Goal: Transaction & Acquisition: Purchase product/service

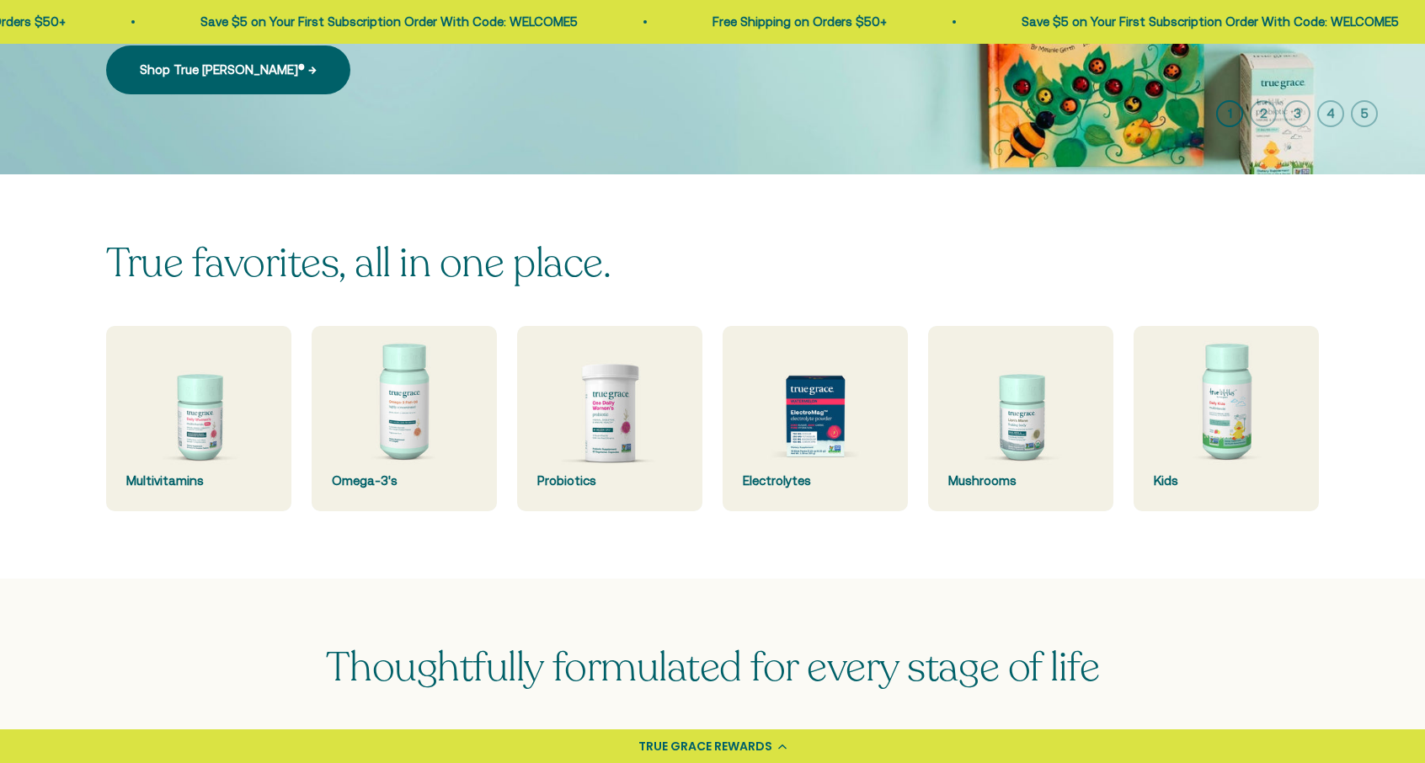
scroll to position [355, 0]
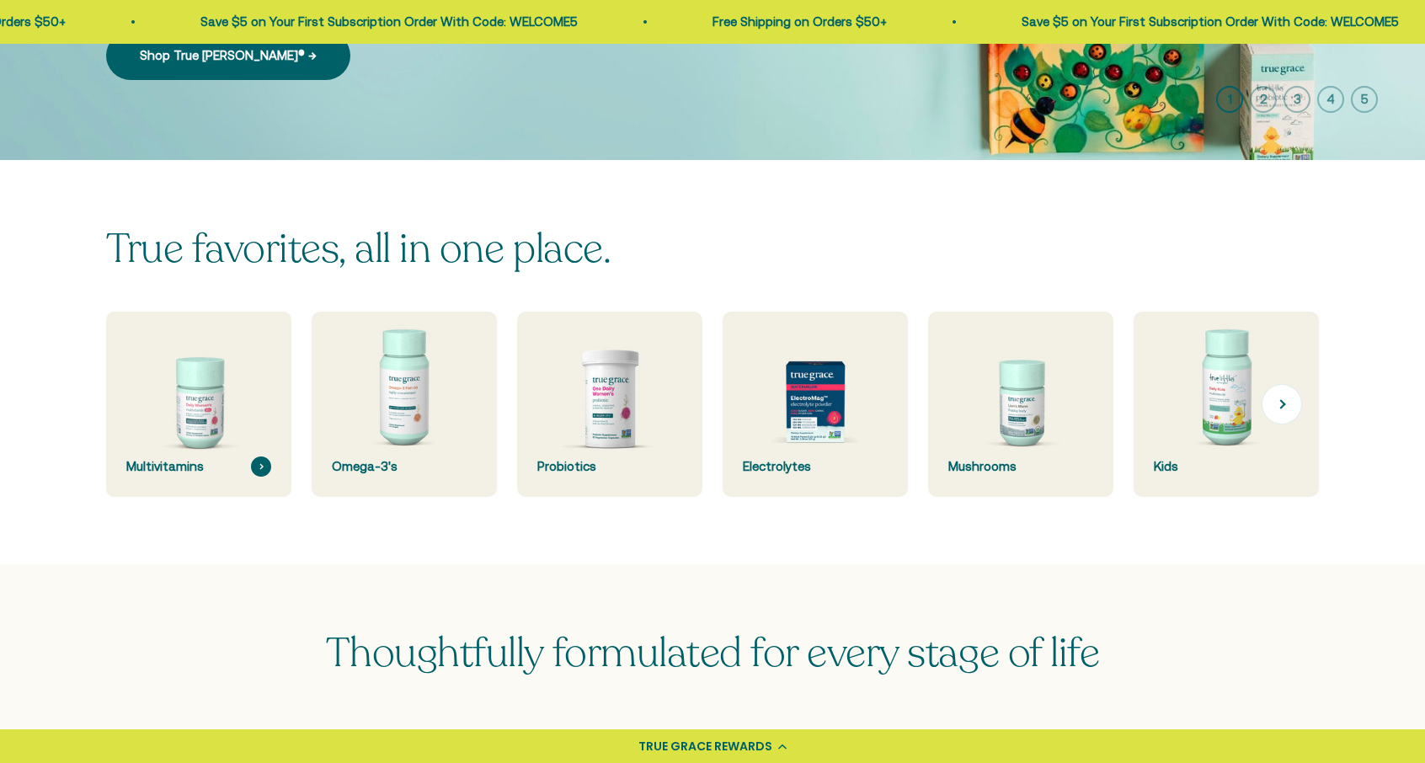
click at [227, 442] on img at bounding box center [198, 405] width 196 height 196
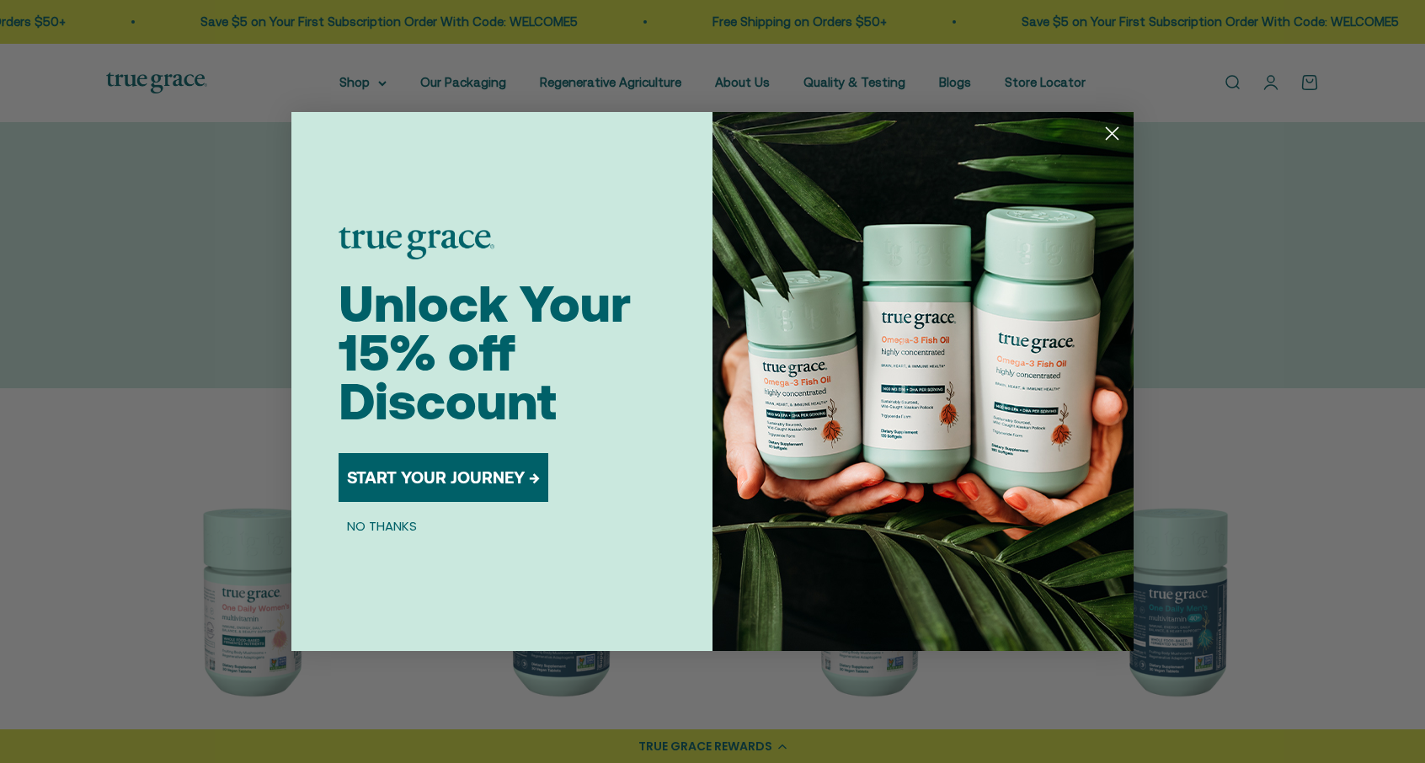
click at [1111, 126] on circle "Close dialog" at bounding box center [1112, 134] width 28 height 28
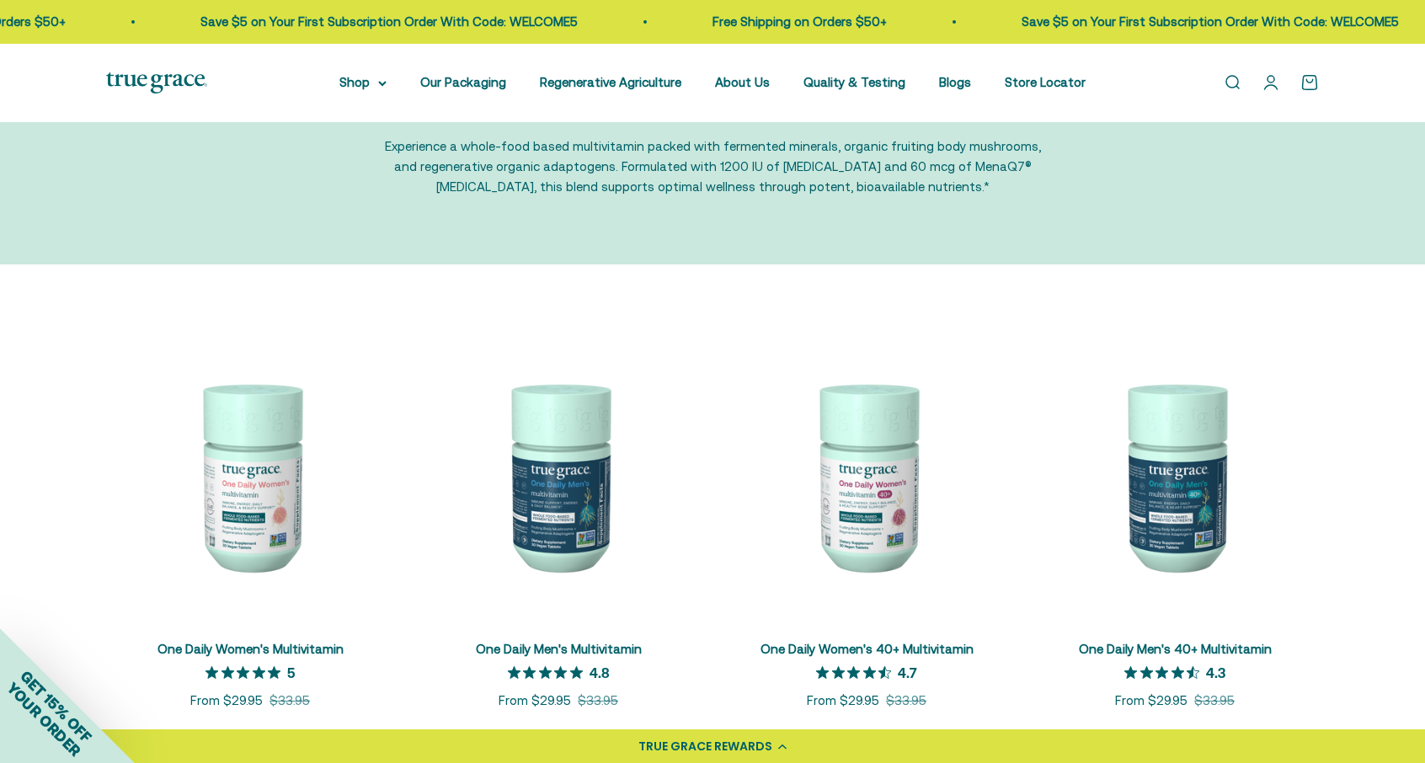
scroll to position [158, 0]
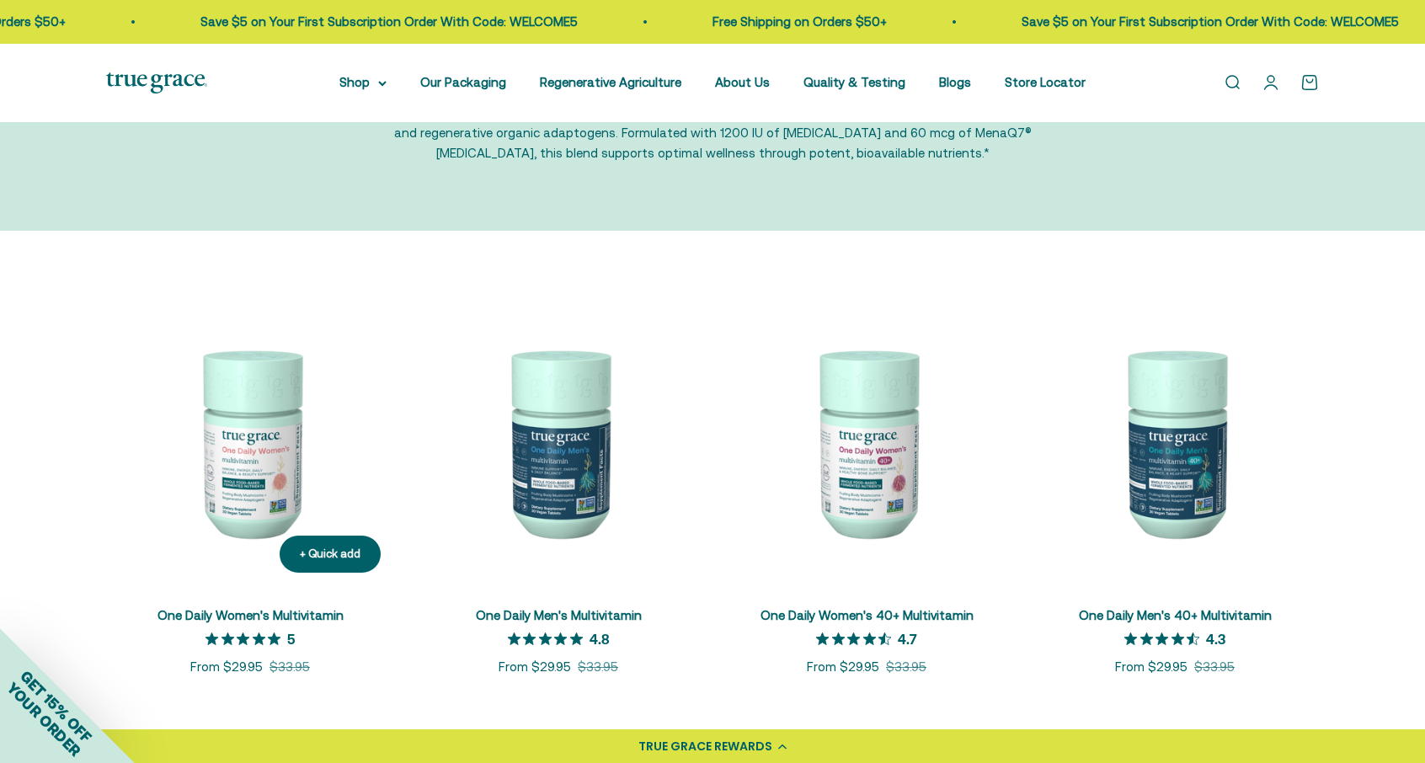
click at [236, 472] on img at bounding box center [250, 442] width 288 height 288
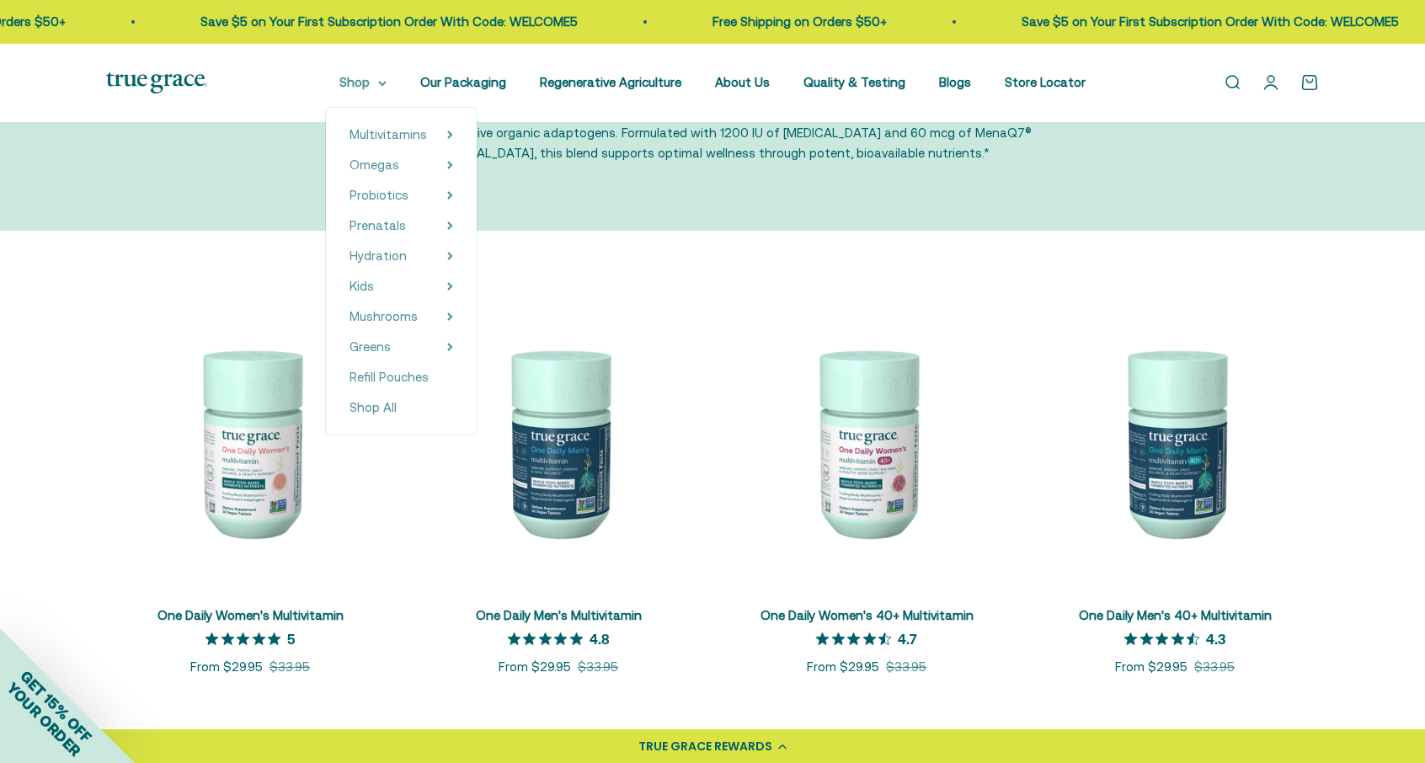
click at [374, 89] on summary "Shop" at bounding box center [362, 82] width 47 height 20
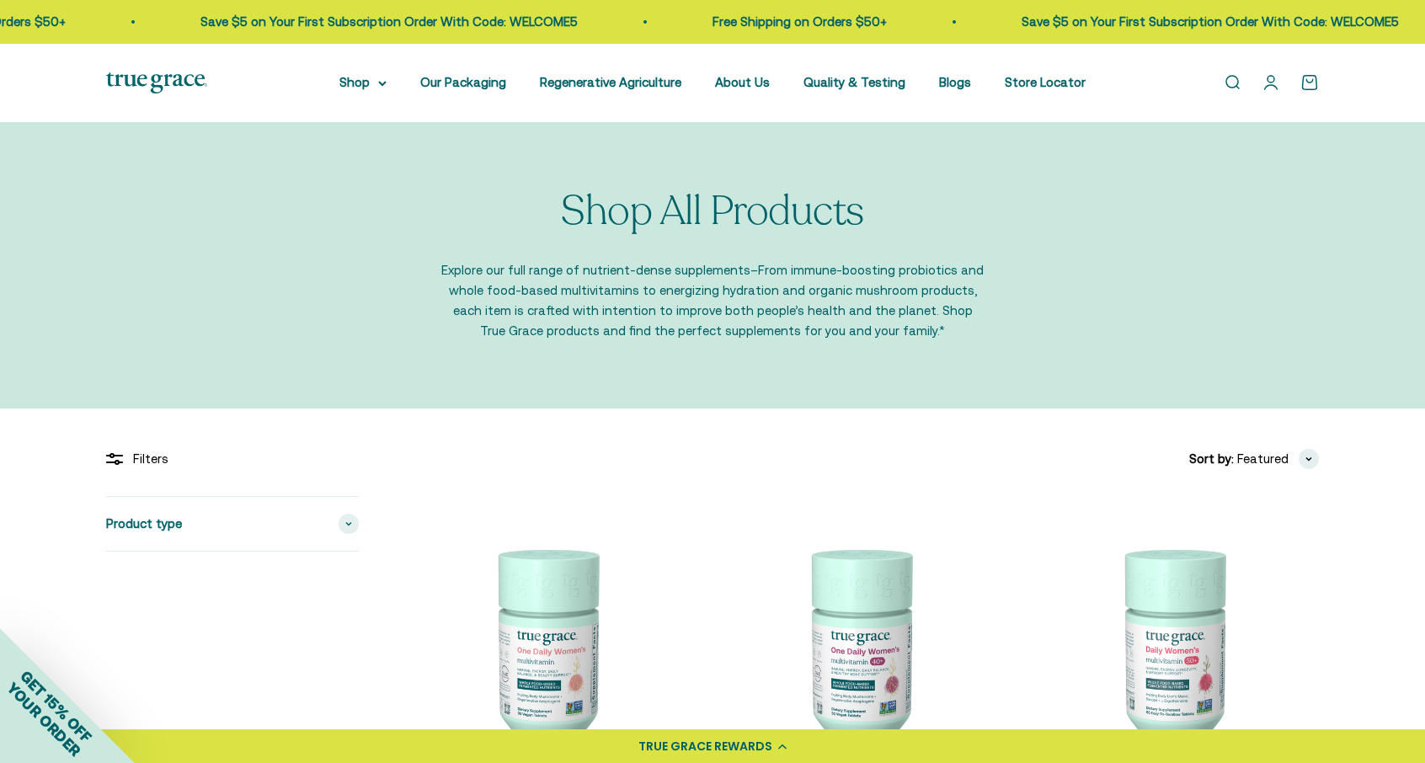
click at [182, 79] on img at bounding box center [156, 82] width 101 height 21
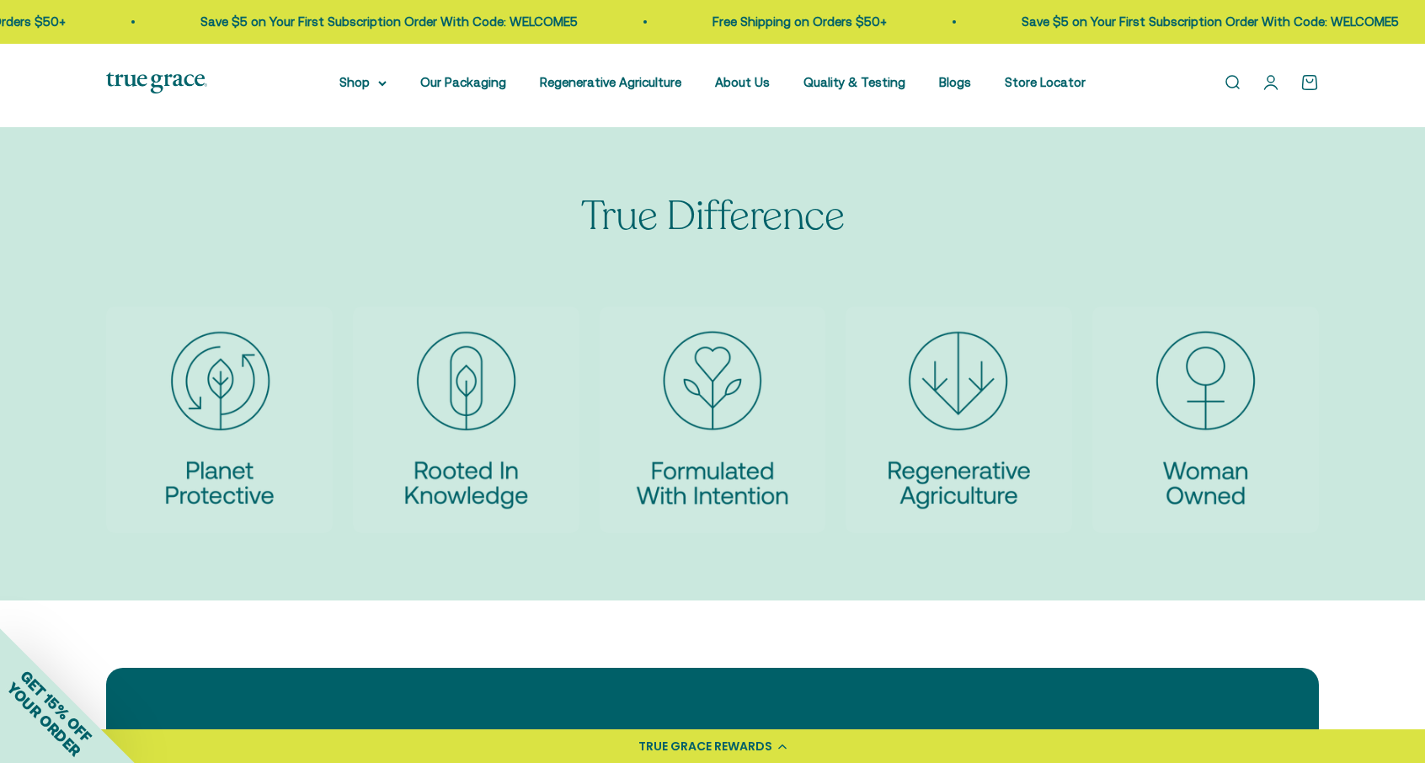
scroll to position [3834, 0]
